Goal: Task Accomplishment & Management: Manage account settings

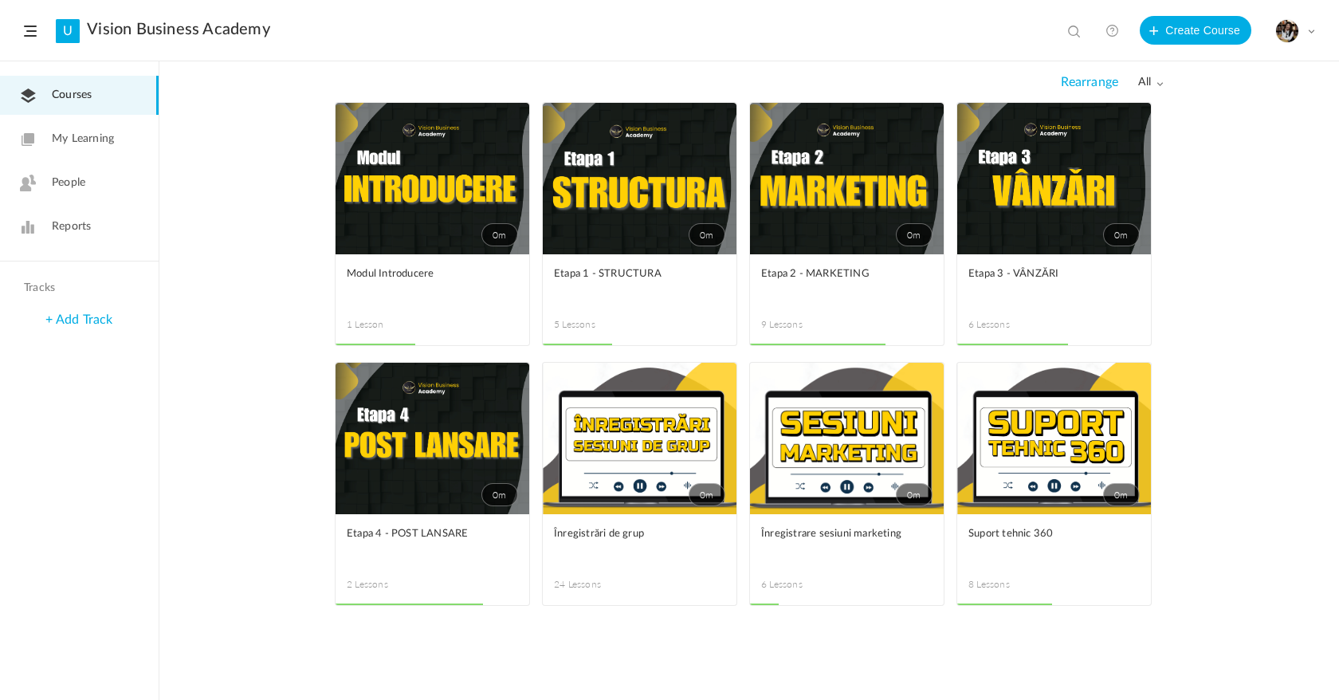
click at [26, 189] on icon at bounding box center [28, 183] width 16 height 17
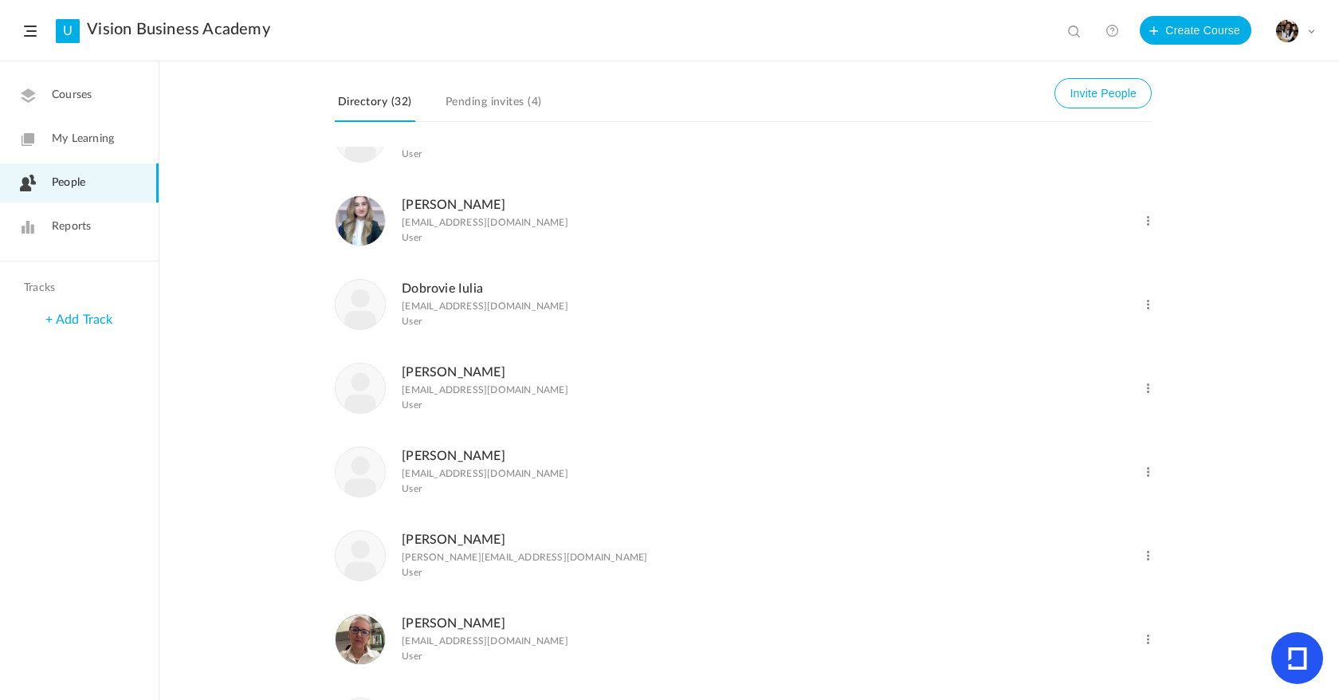
scroll to position [1139, 0]
click at [443, 297] on link "Dobrovie Iulia" at bounding box center [442, 290] width 81 height 13
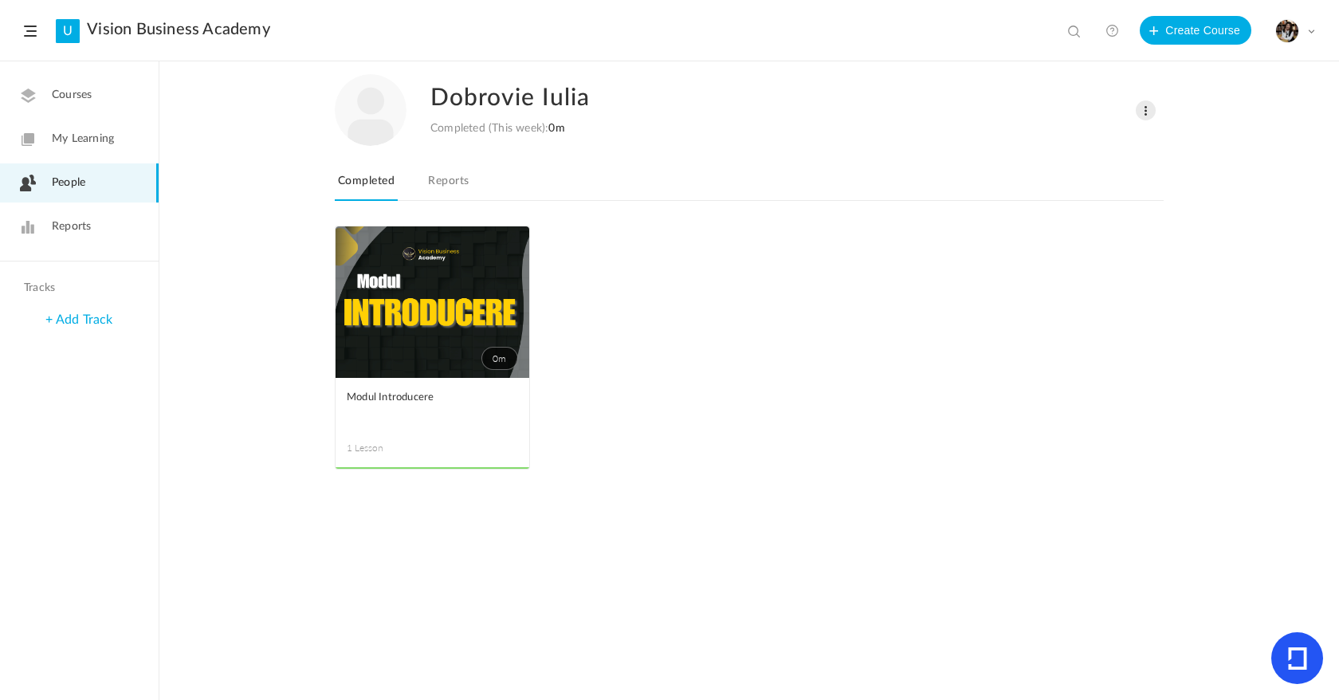
click at [460, 183] on link "Reports" at bounding box center [448, 186] width 47 height 30
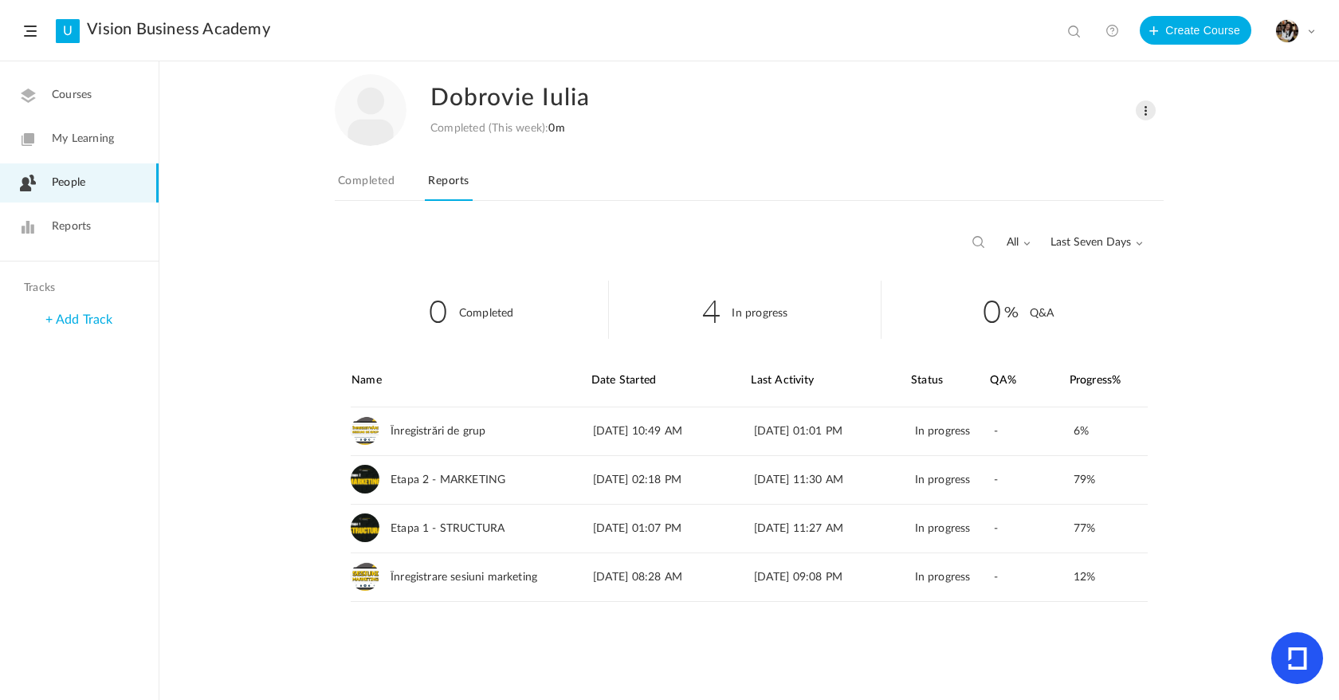
click at [1053, 238] on span "Last Seven Days" at bounding box center [1097, 243] width 92 height 14
click at [1068, 277] on link "All Time" at bounding box center [1068, 277] width 150 height 30
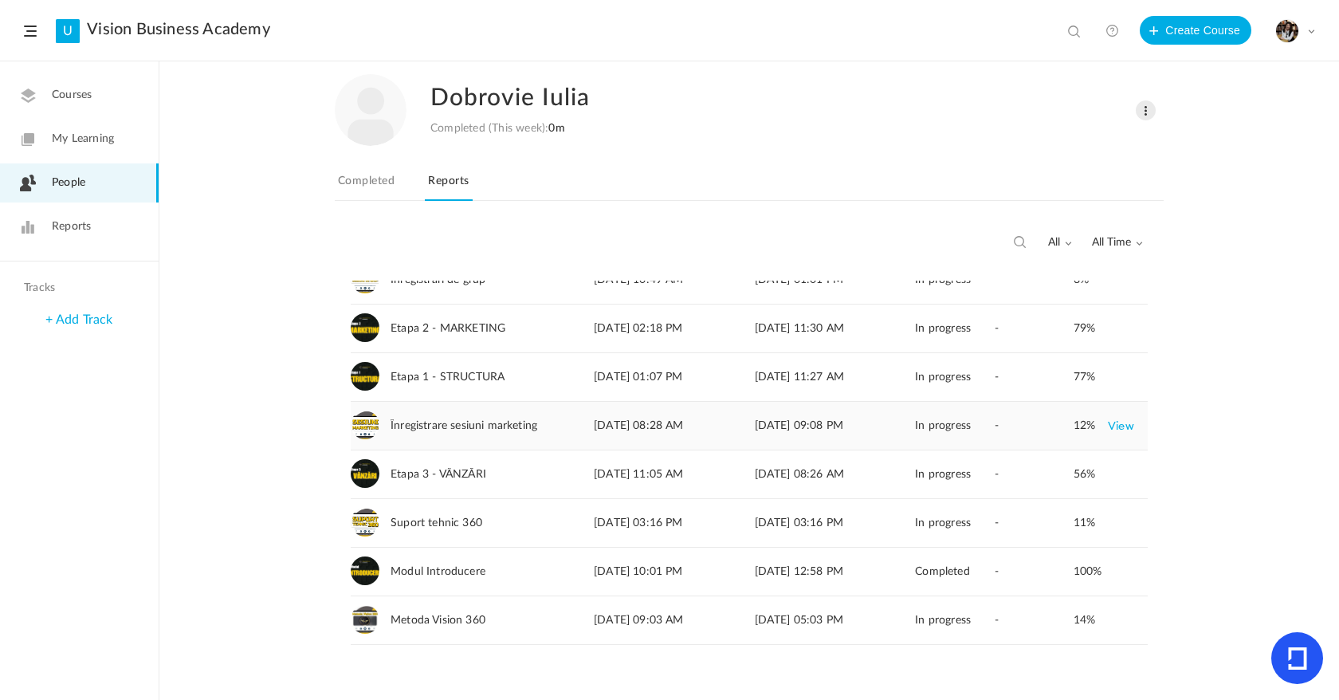
scroll to position [160, 0]
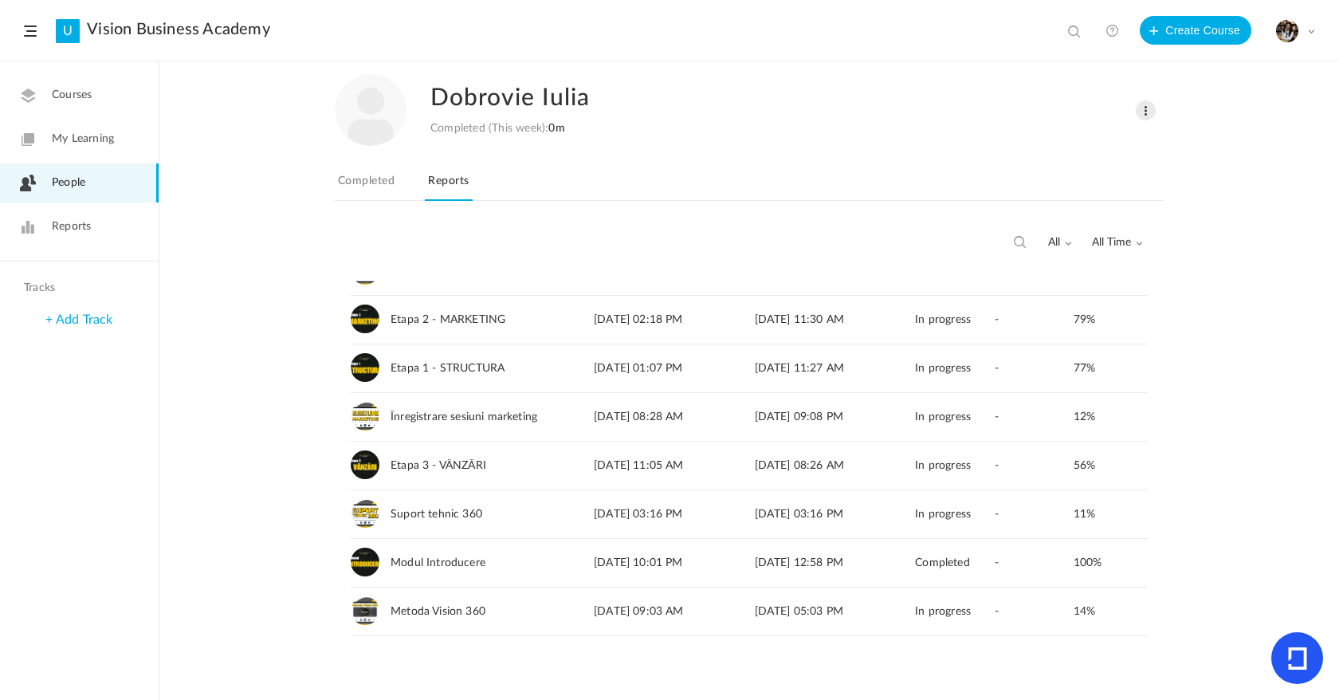
click at [364, 171] on link "Completed" at bounding box center [366, 186] width 63 height 30
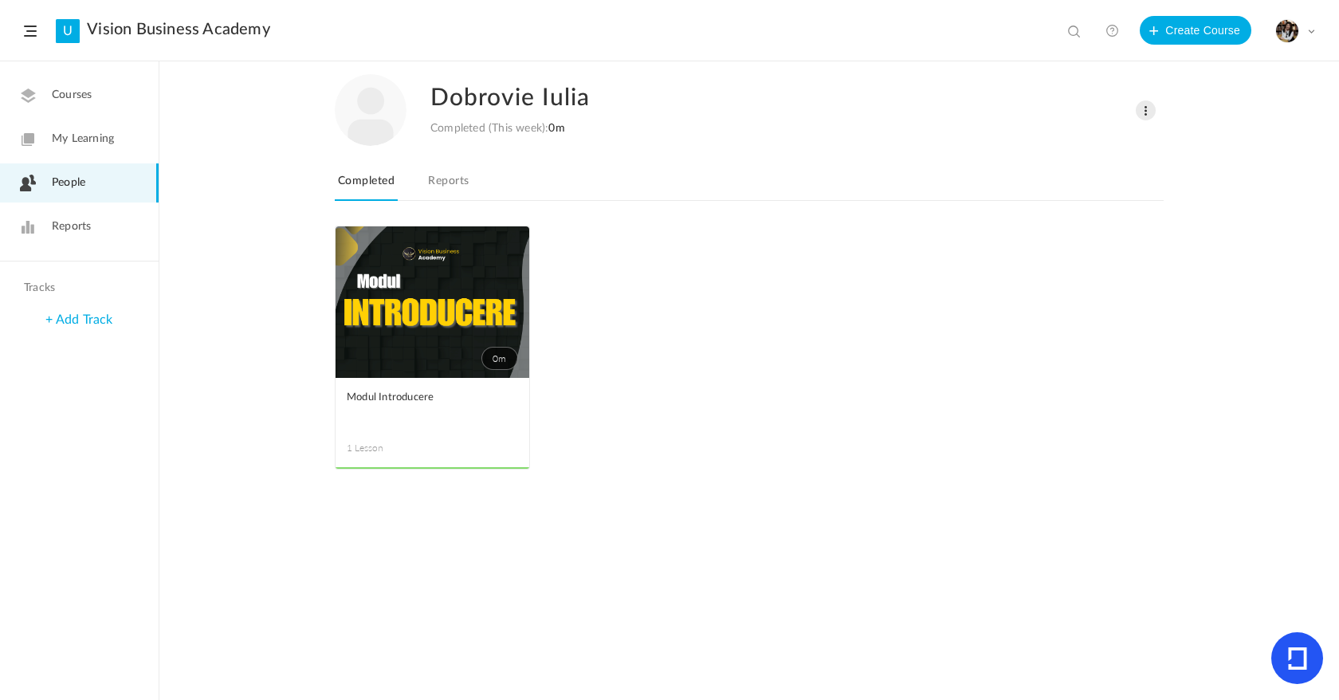
click at [1138, 111] on span at bounding box center [1146, 110] width 20 height 20
click at [1119, 177] on link "Delete User" at bounding box center [1096, 174] width 118 height 30
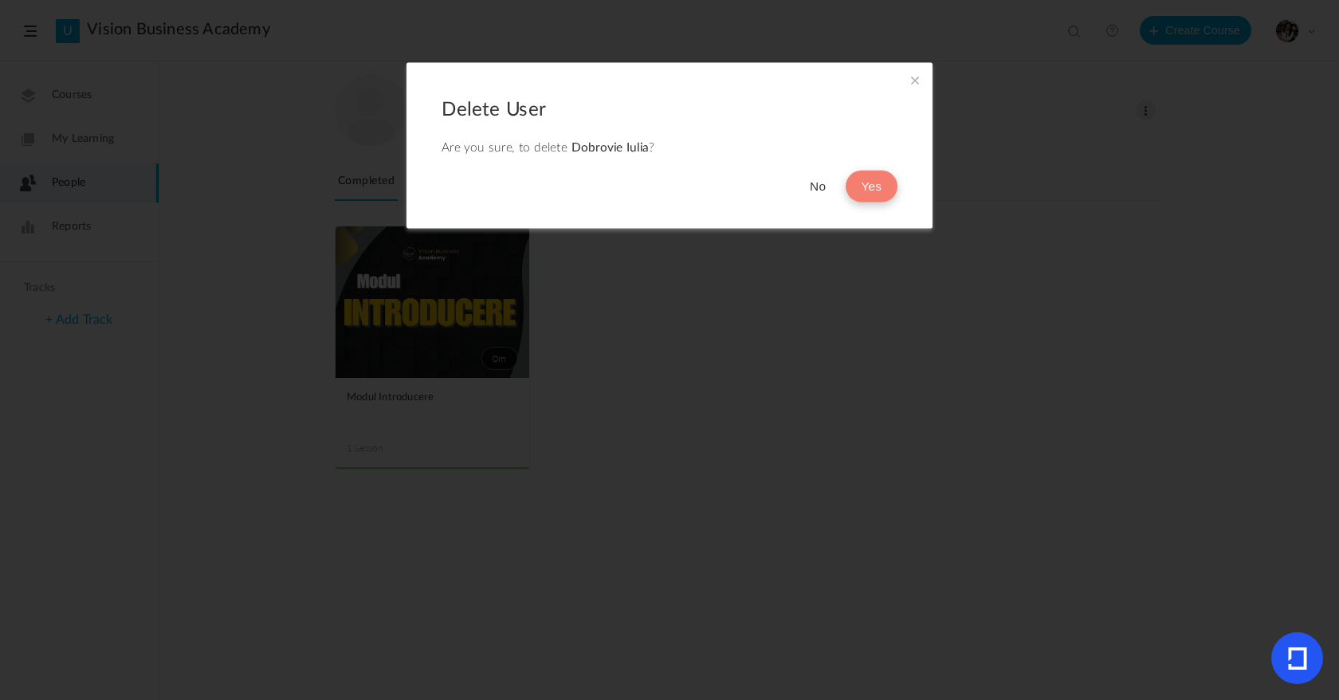
click at [872, 185] on button "Yes" at bounding box center [872, 187] width 52 height 32
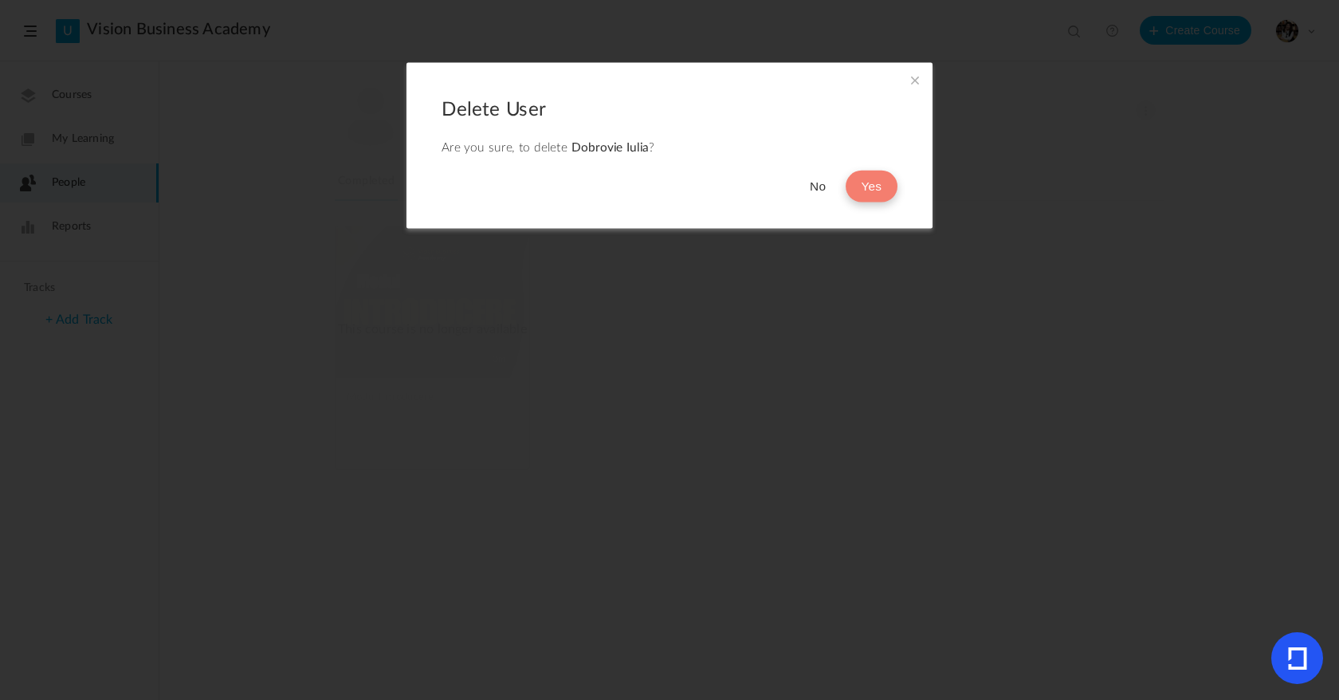
click at [856, 196] on button "Yes" at bounding box center [872, 187] width 52 height 32
click at [910, 81] on span at bounding box center [916, 80] width 18 height 18
